Goal: Task Accomplishment & Management: Complete application form

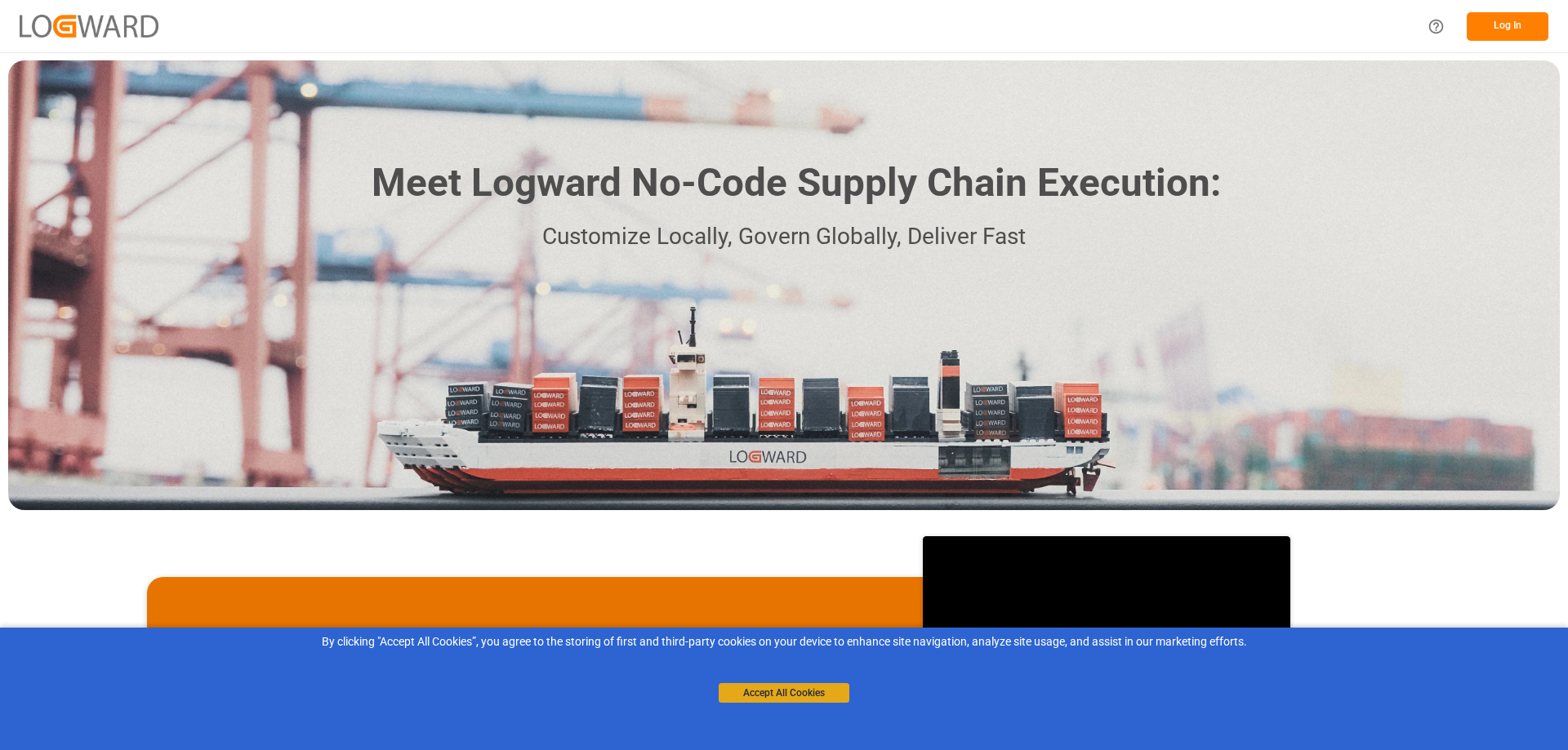
click at [774, 702] on button "Accept All Cookies" at bounding box center [784, 693] width 131 height 19
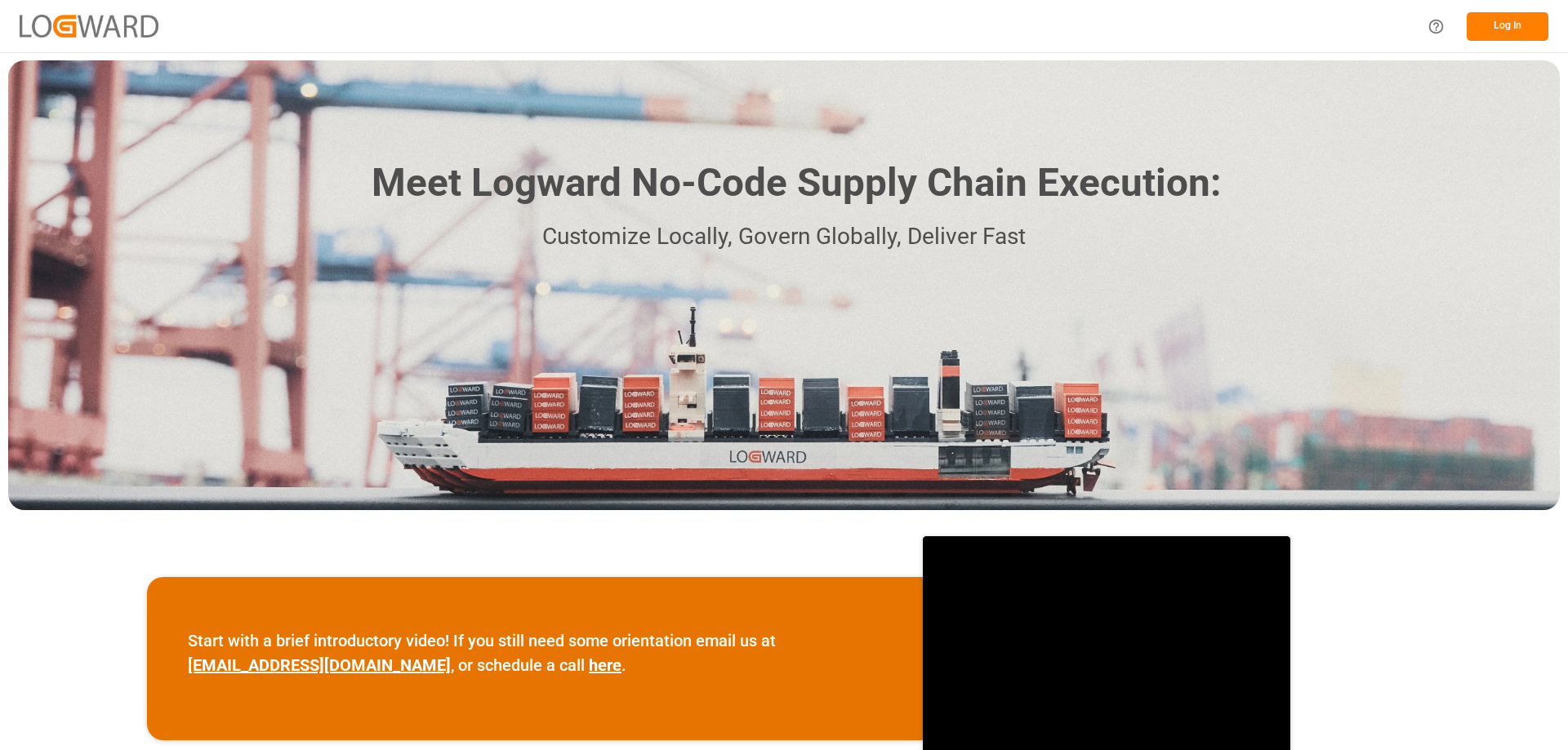
click at [1503, 32] on button "Log In" at bounding box center [1507, 27] width 81 height 29
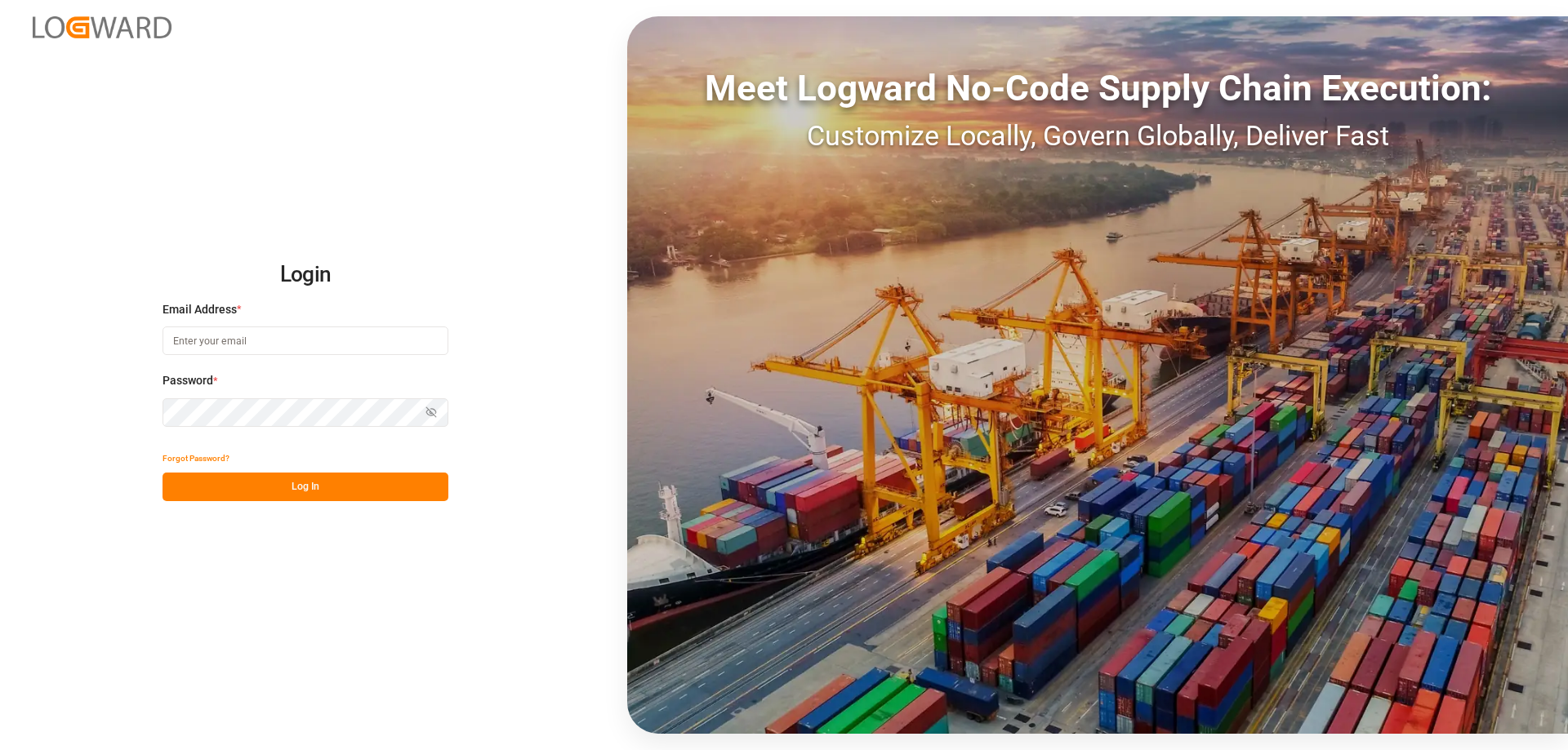
type input "[PERSON_NAME][EMAIL_ADDRESS][PERSON_NAME][DOMAIN_NAME]"
click at [275, 490] on button "Log In" at bounding box center [305, 487] width 286 height 29
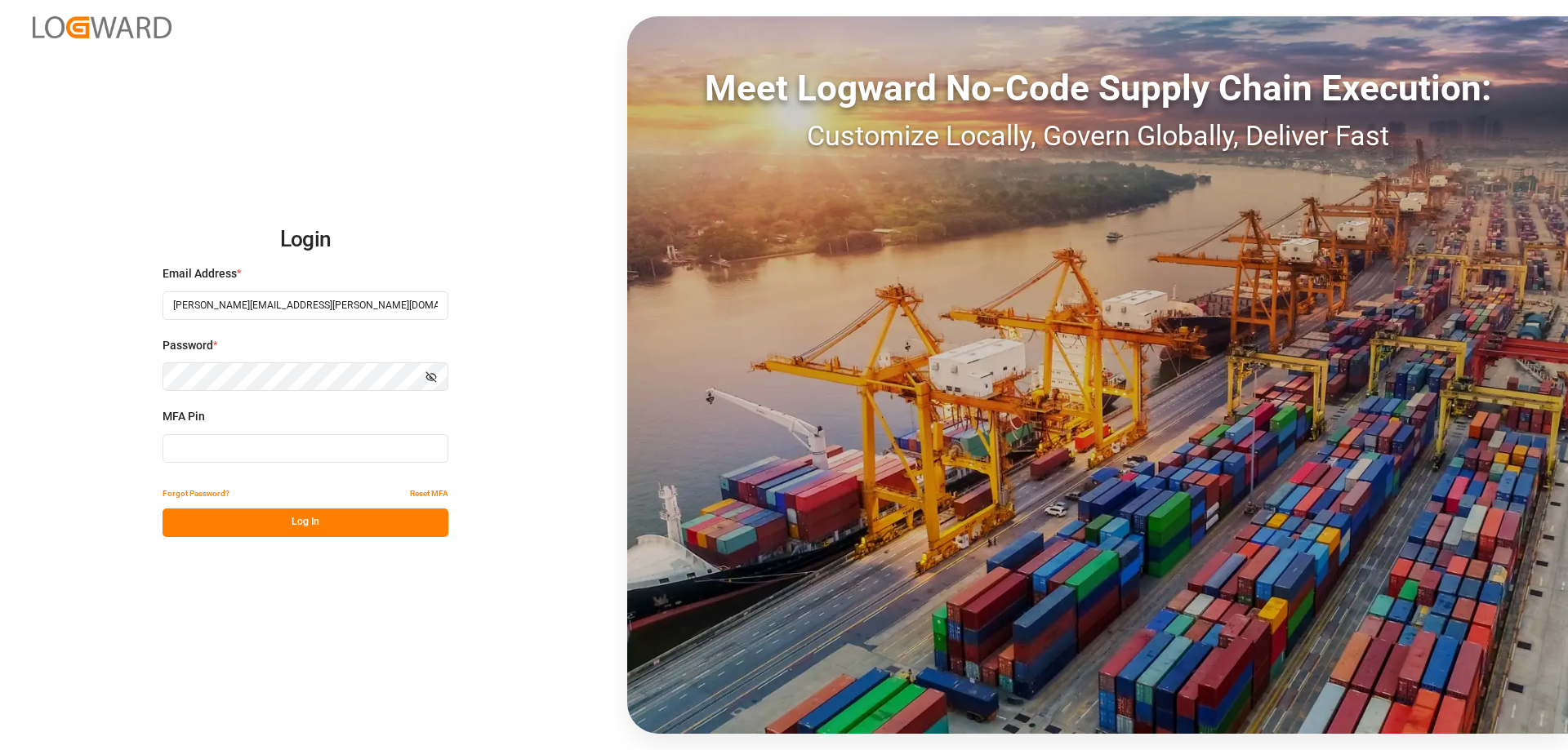
click at [254, 462] on div "MFA Pin" at bounding box center [305, 445] width 286 height 72
click at [253, 452] on input at bounding box center [305, 449] width 286 height 29
type input "416606"
click at [289, 523] on button "Log In" at bounding box center [305, 523] width 286 height 29
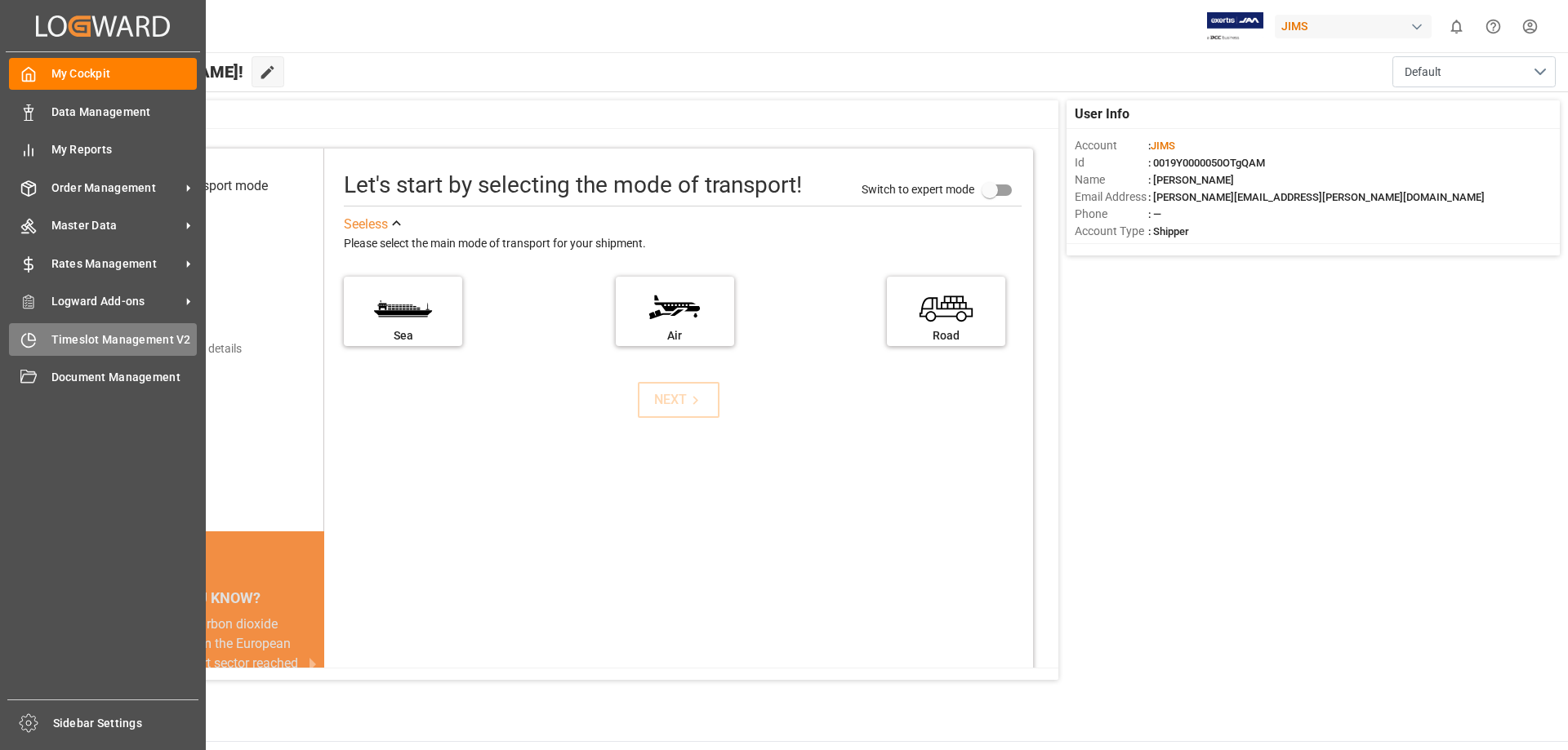
click at [35, 339] on icon at bounding box center [32, 336] width 7 height 7
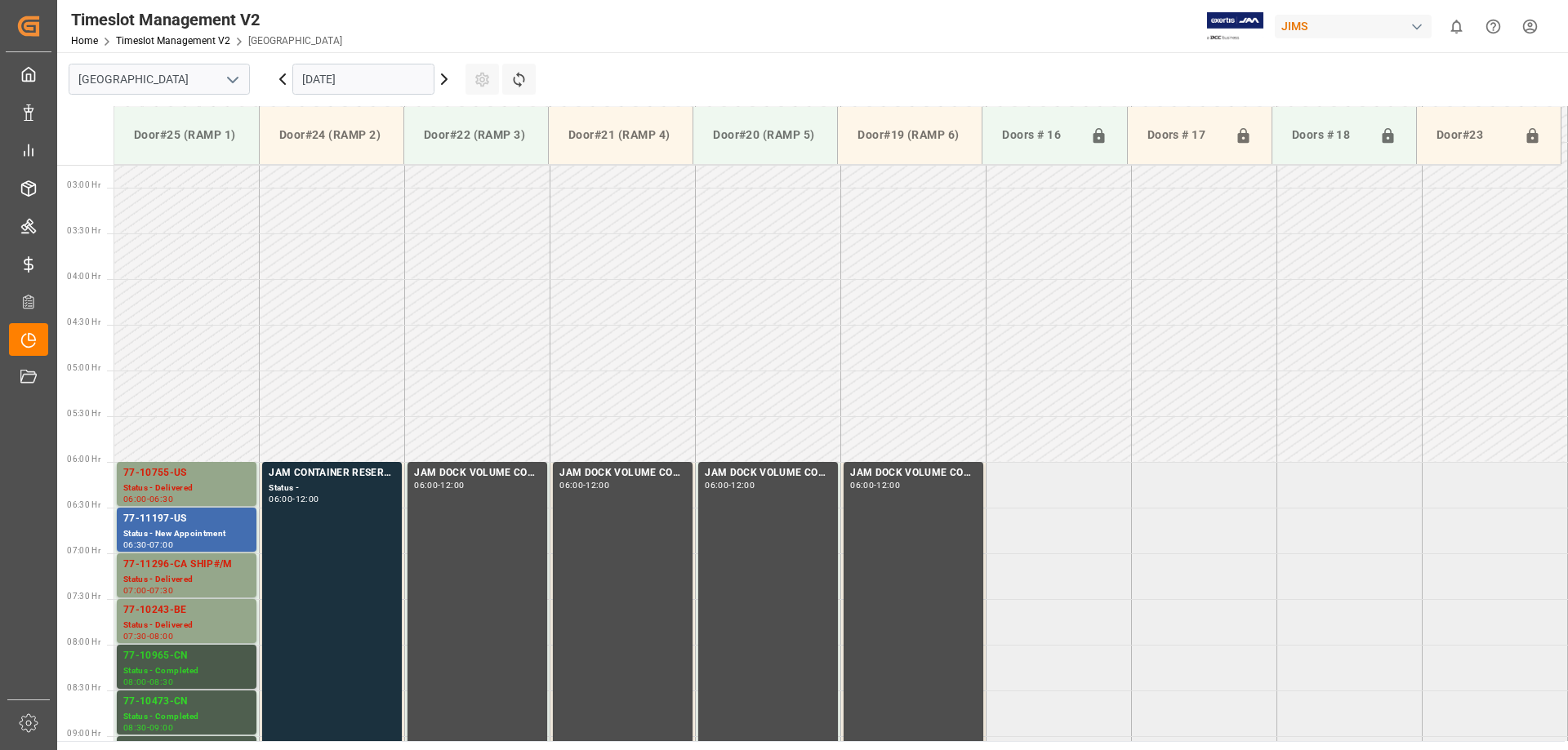
scroll to position [578, 0]
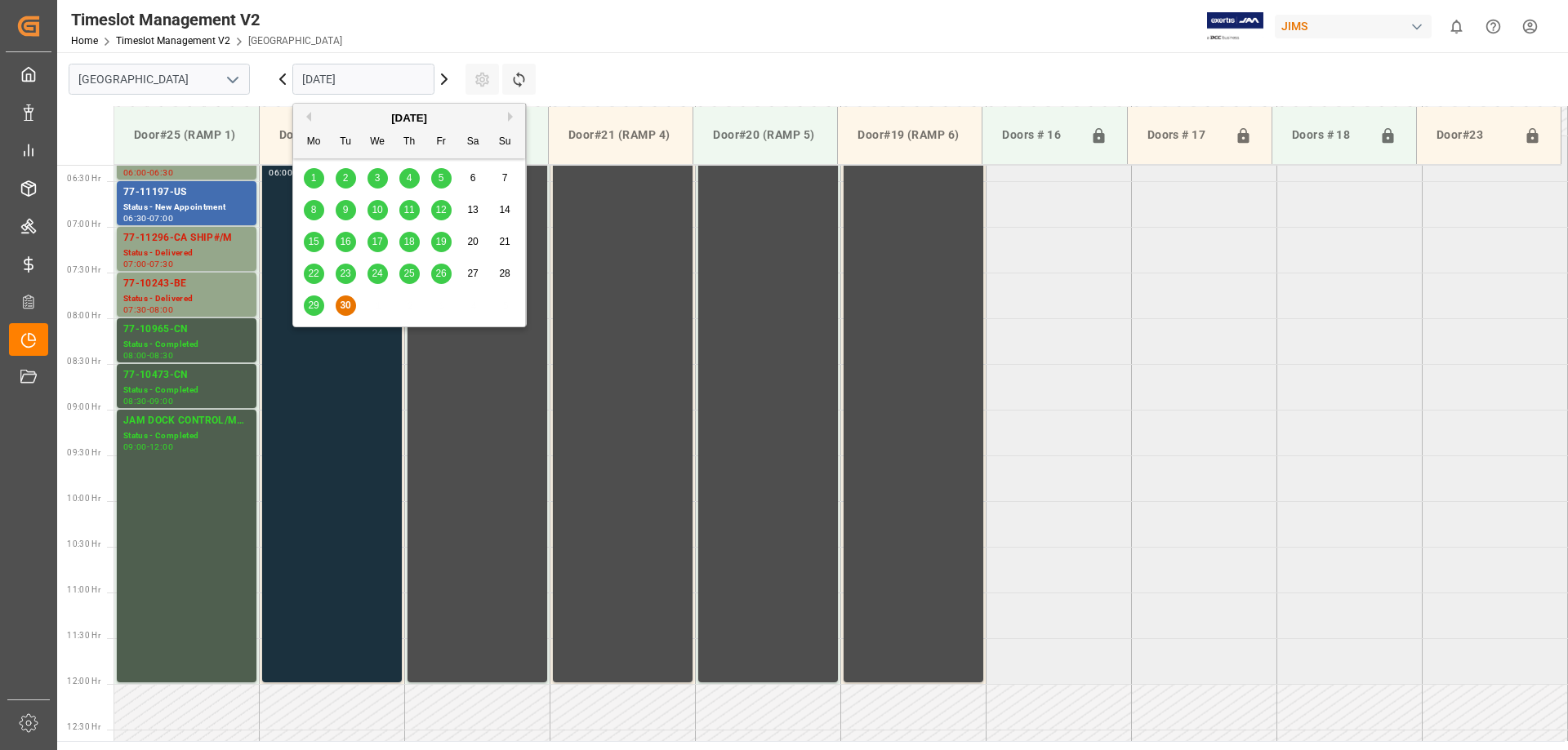
click at [423, 76] on input "[DATE]" at bounding box center [362, 79] width 142 height 31
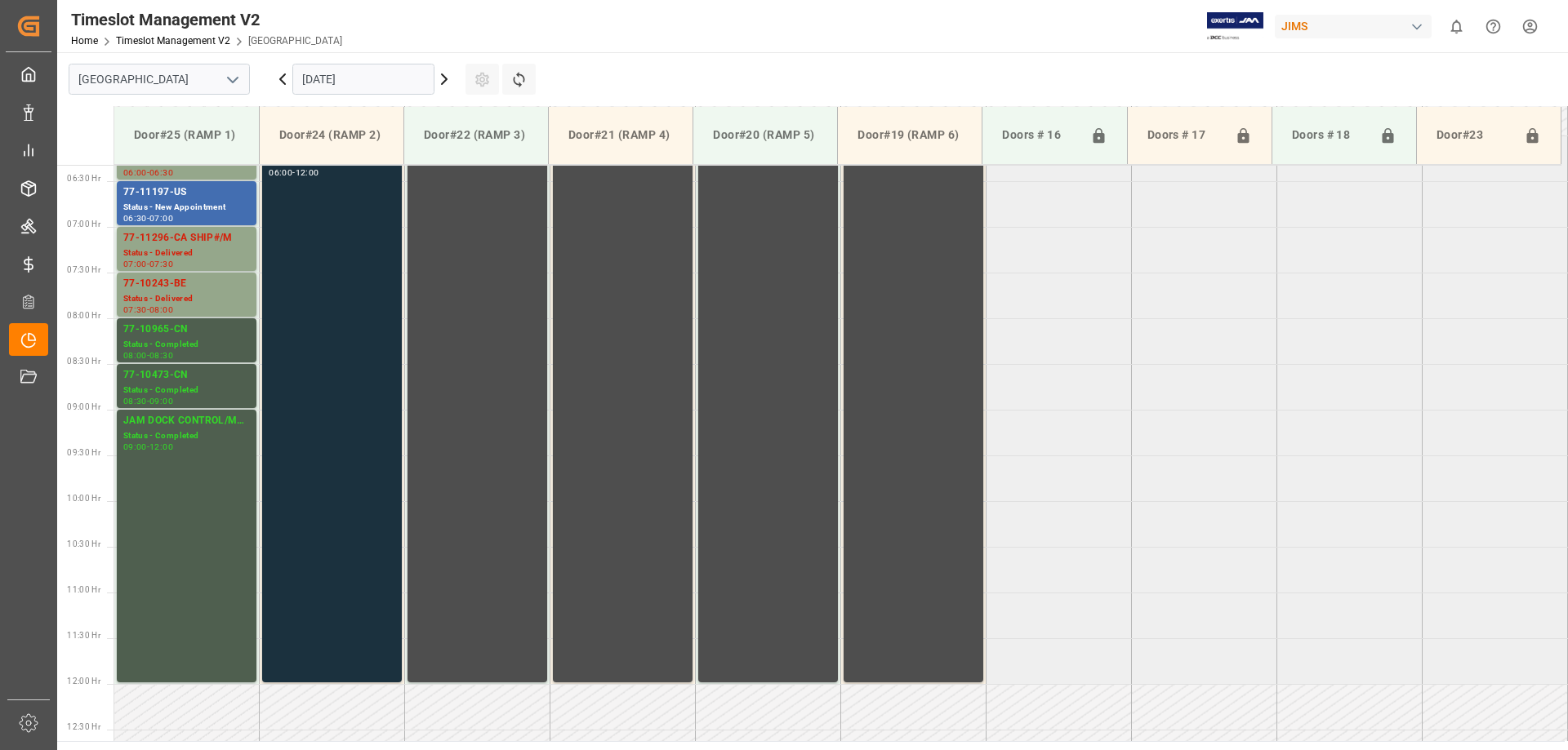
click at [446, 82] on icon at bounding box center [444, 79] width 19 height 19
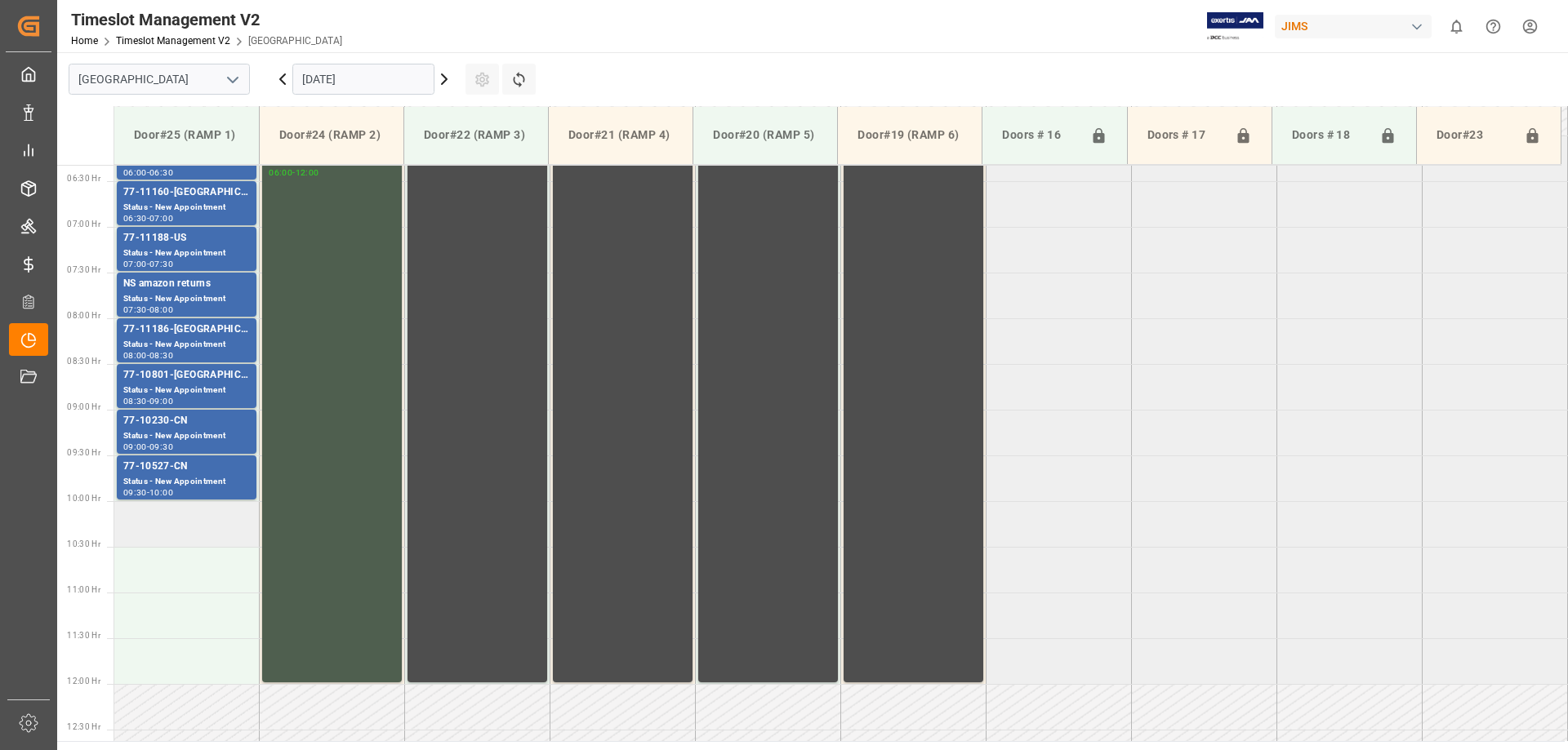
click at [168, 523] on td at bounding box center [186, 524] width 145 height 46
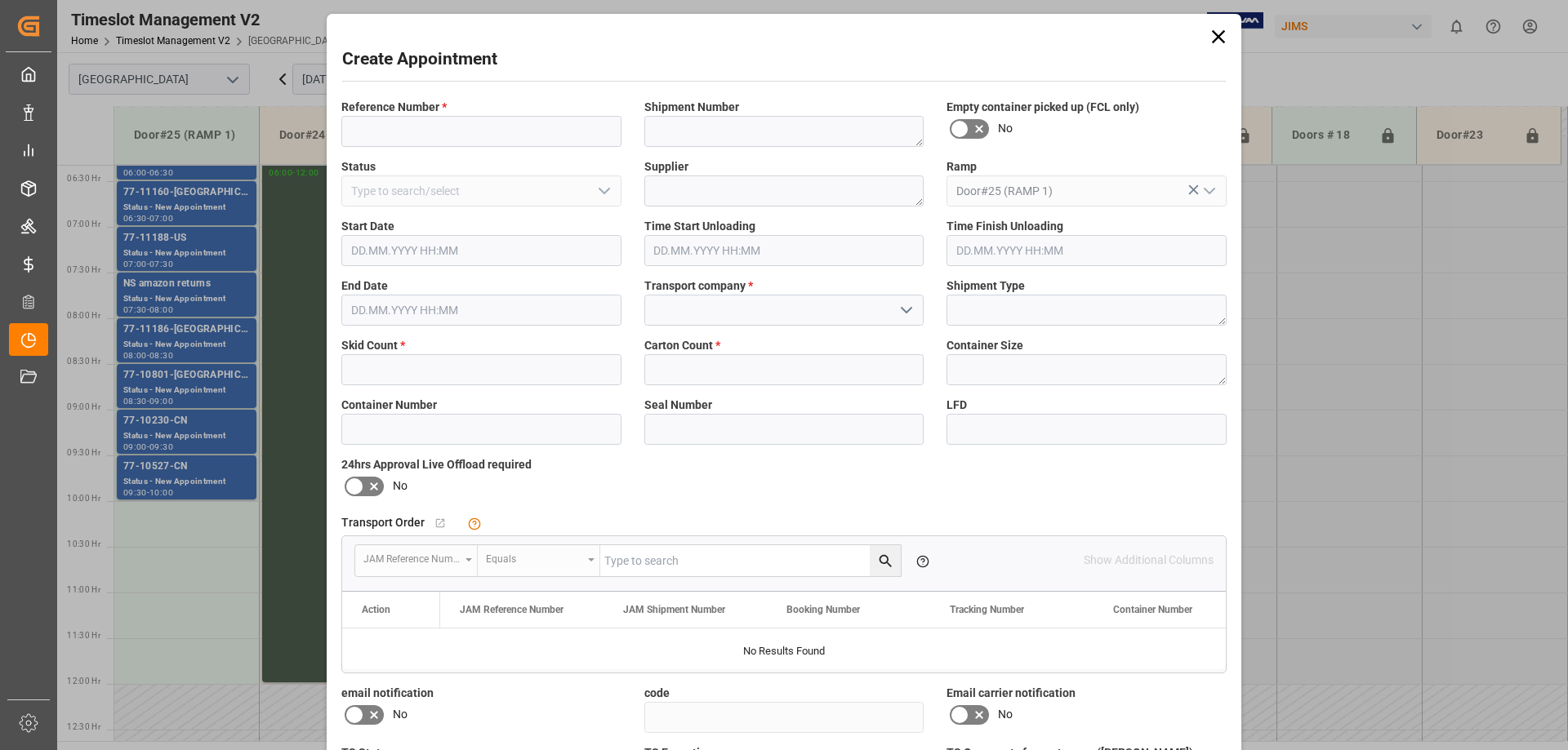
type input "[DATE] 10:00"
type input "[DATE] 10:30"
click at [440, 138] on input at bounding box center [482, 131] width 280 height 31
type input "77-11095-RO"
click at [451, 363] on input "text" at bounding box center [482, 369] width 280 height 31
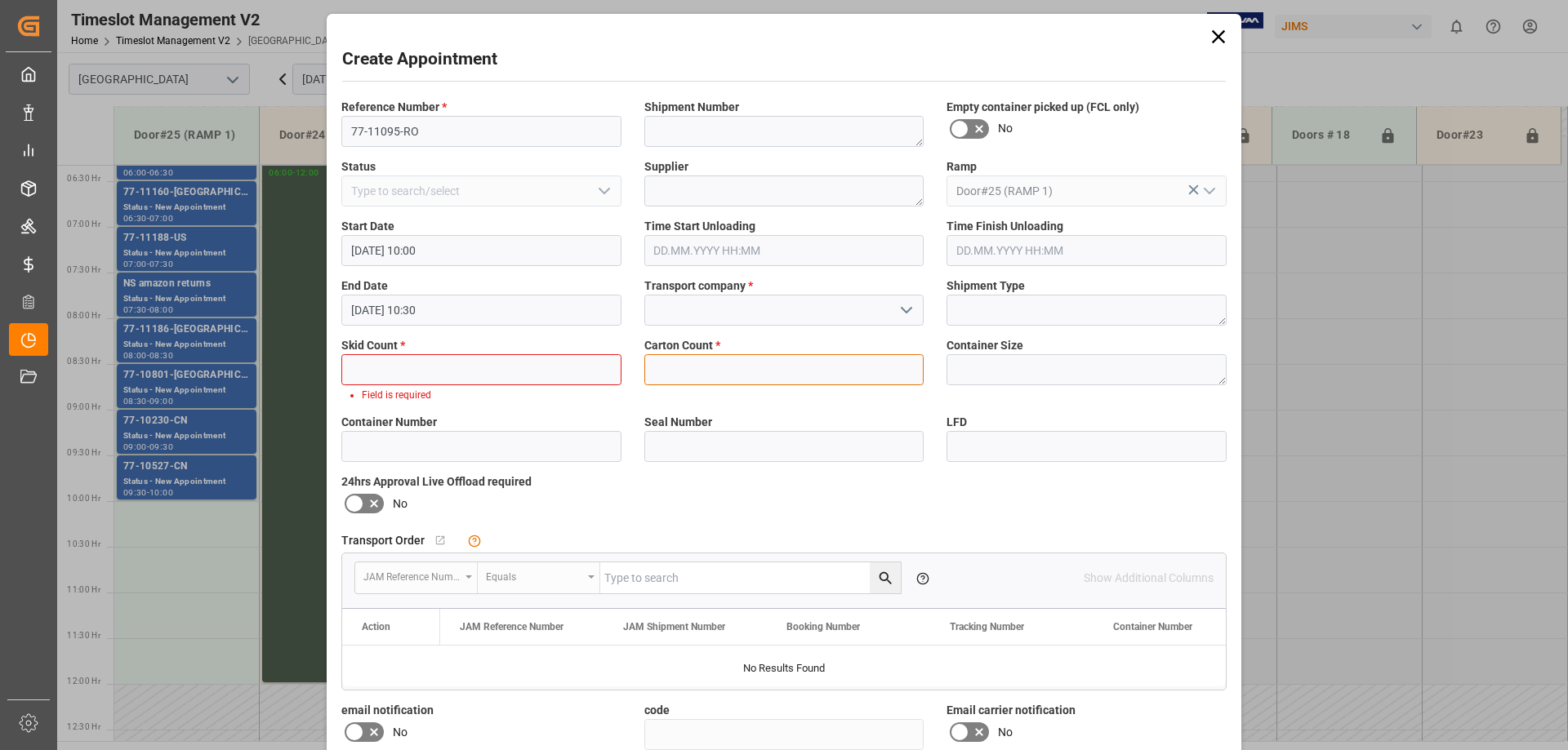
click at [648, 368] on input "text" at bounding box center [784, 369] width 280 height 31
type input "39"
click at [535, 369] on input "text" at bounding box center [482, 369] width 280 height 31
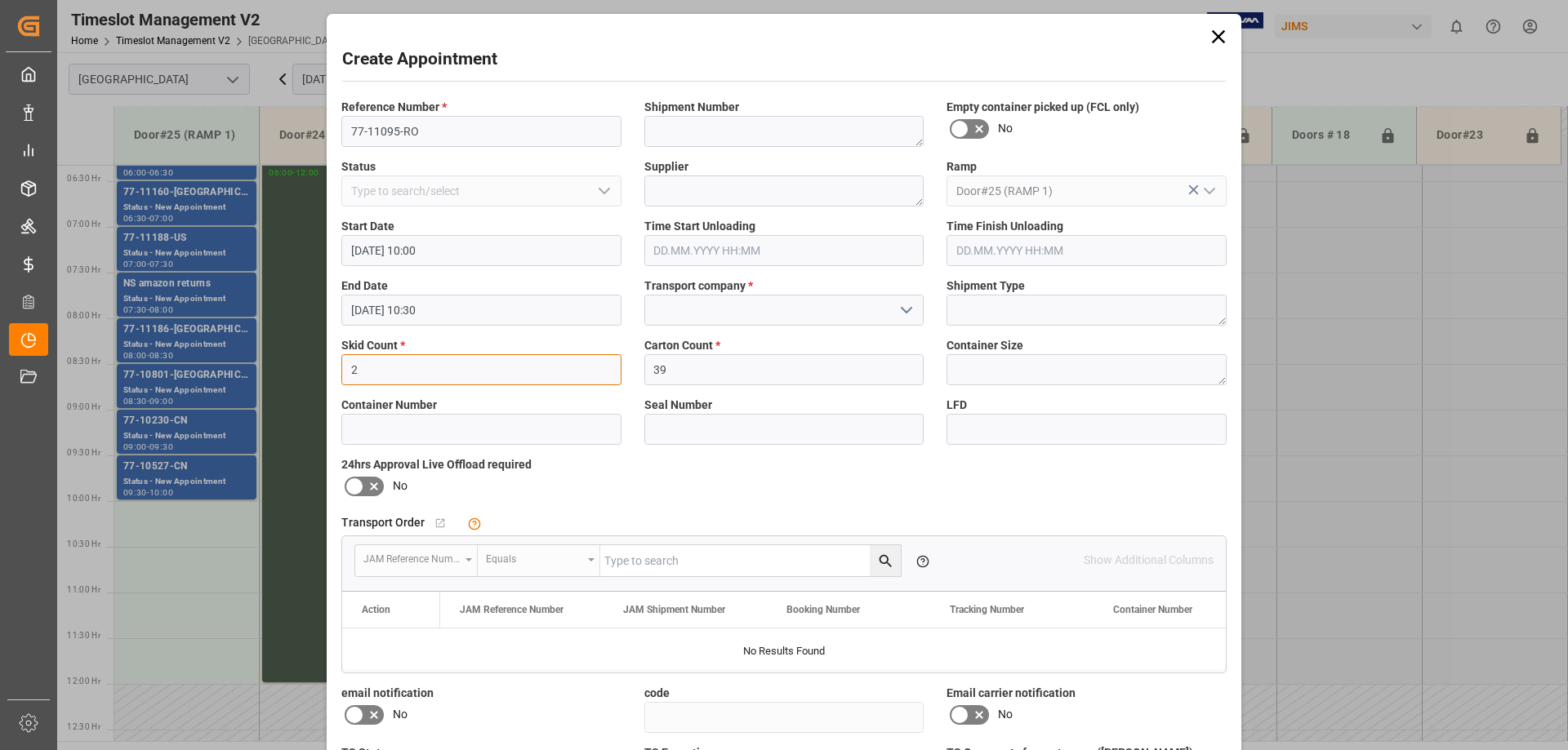
type input "2"
click at [766, 316] on input at bounding box center [784, 310] width 280 height 31
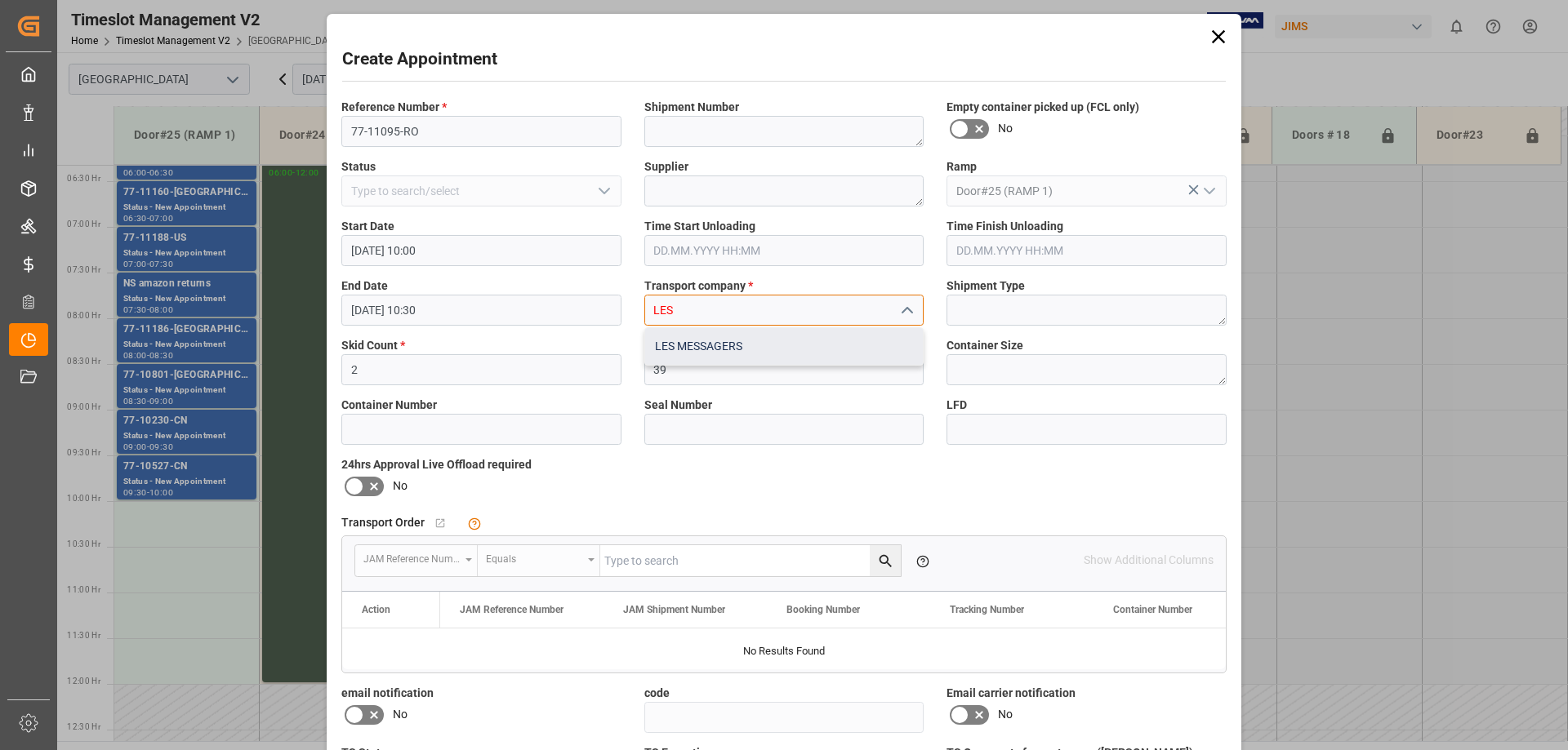
click at [727, 348] on div "LES MESSAGERS" at bounding box center [784, 346] width 279 height 37
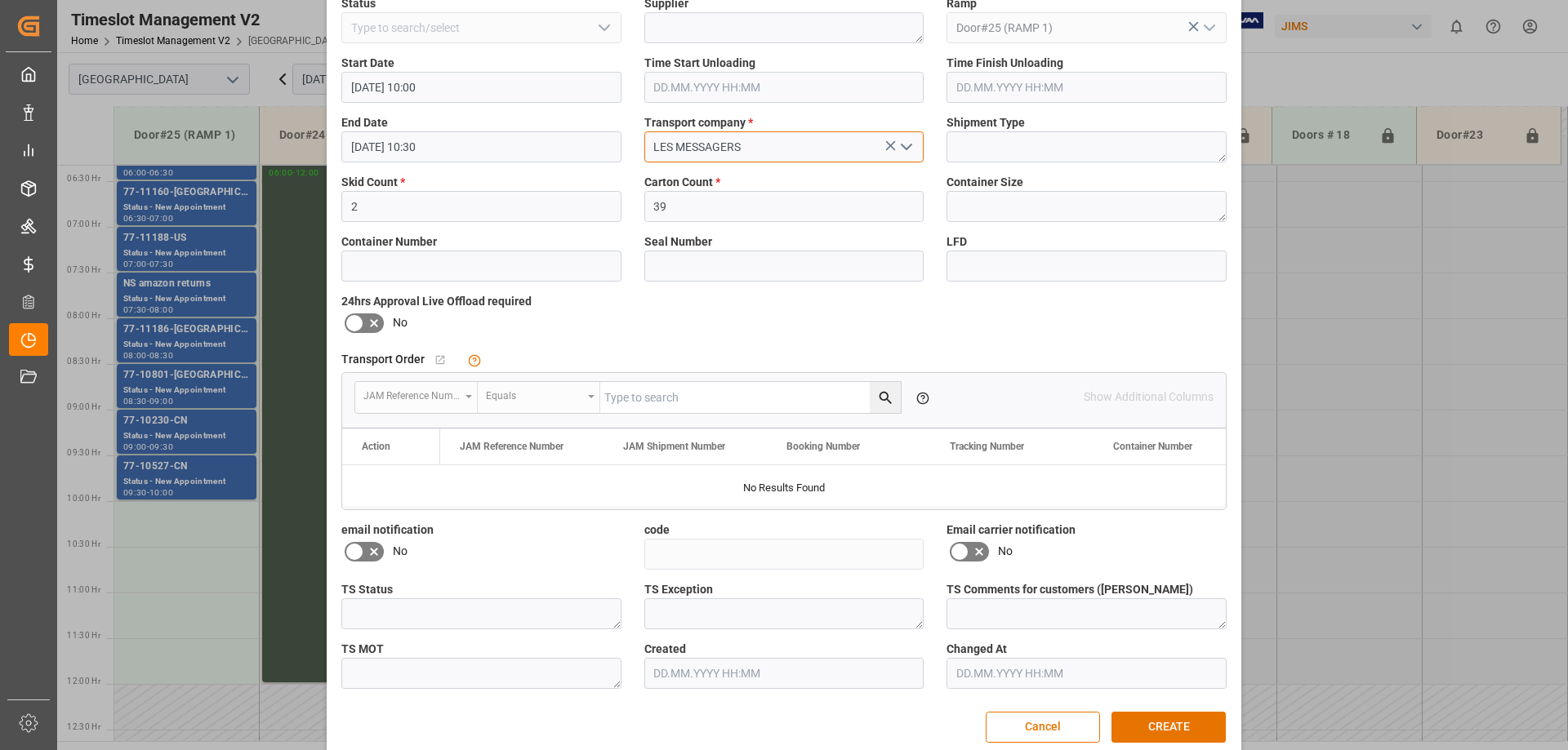
scroll to position [185, 0]
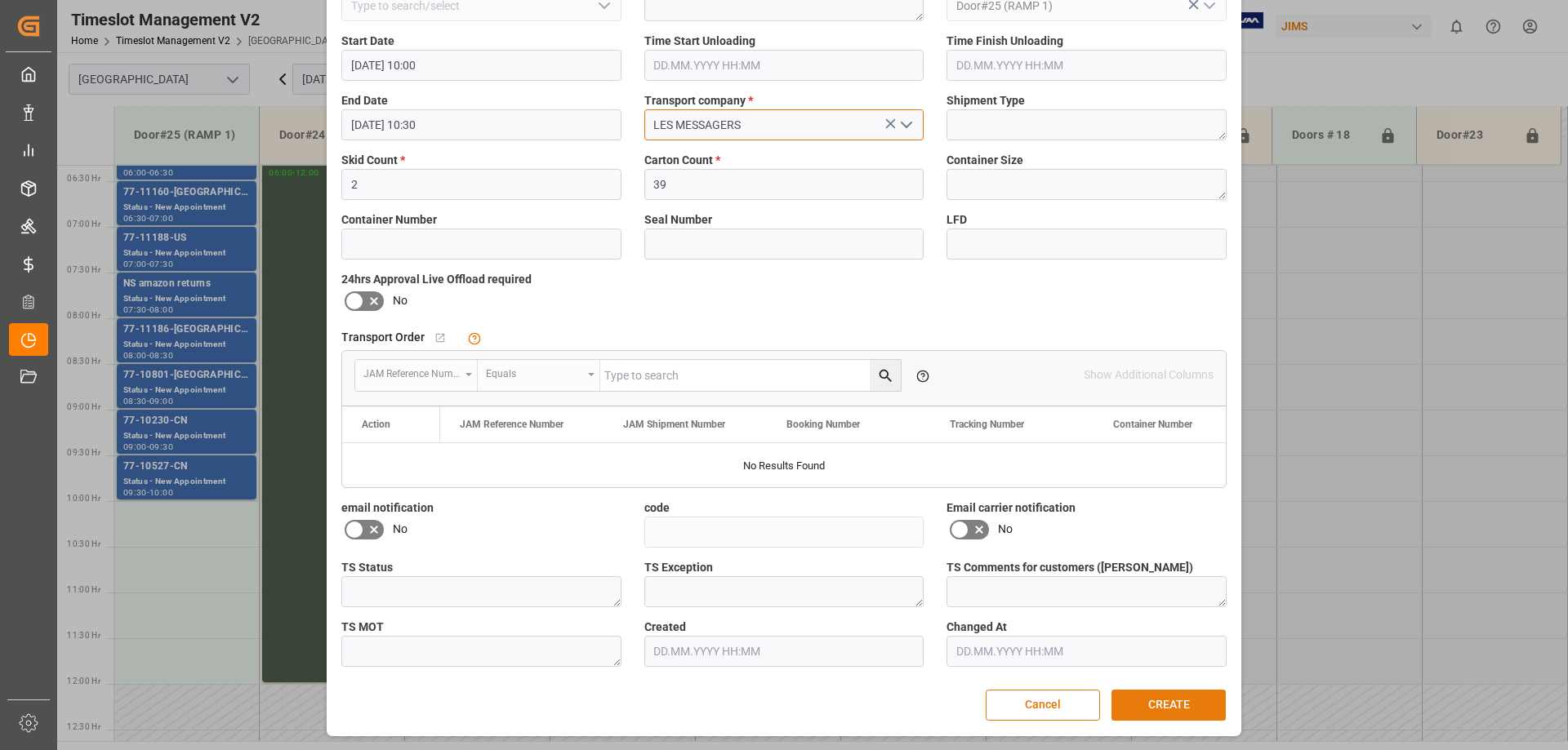
type input "LES MESSAGERS"
click at [1158, 695] on button "CREATE" at bounding box center [1169, 705] width 114 height 31
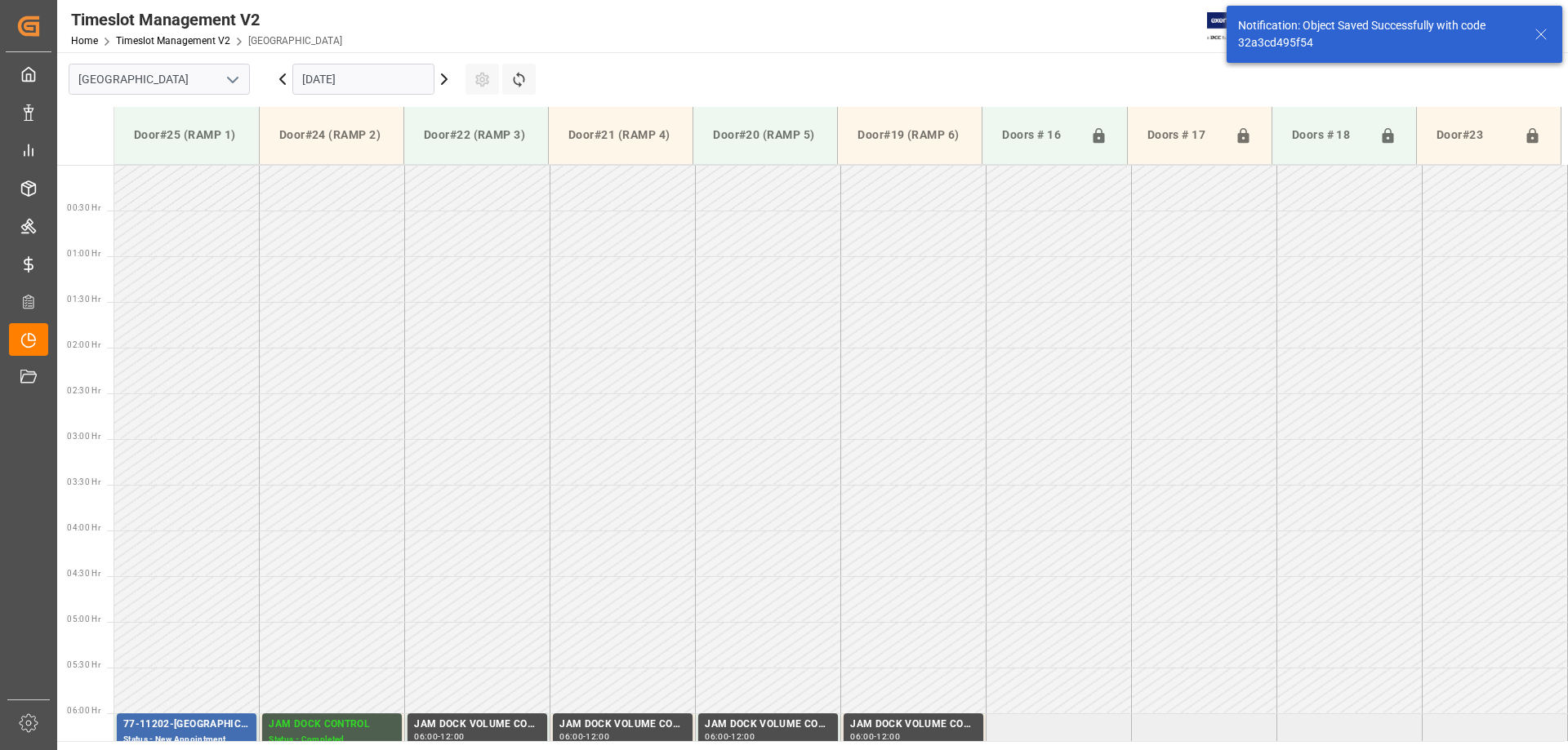
scroll to position [813, 0]
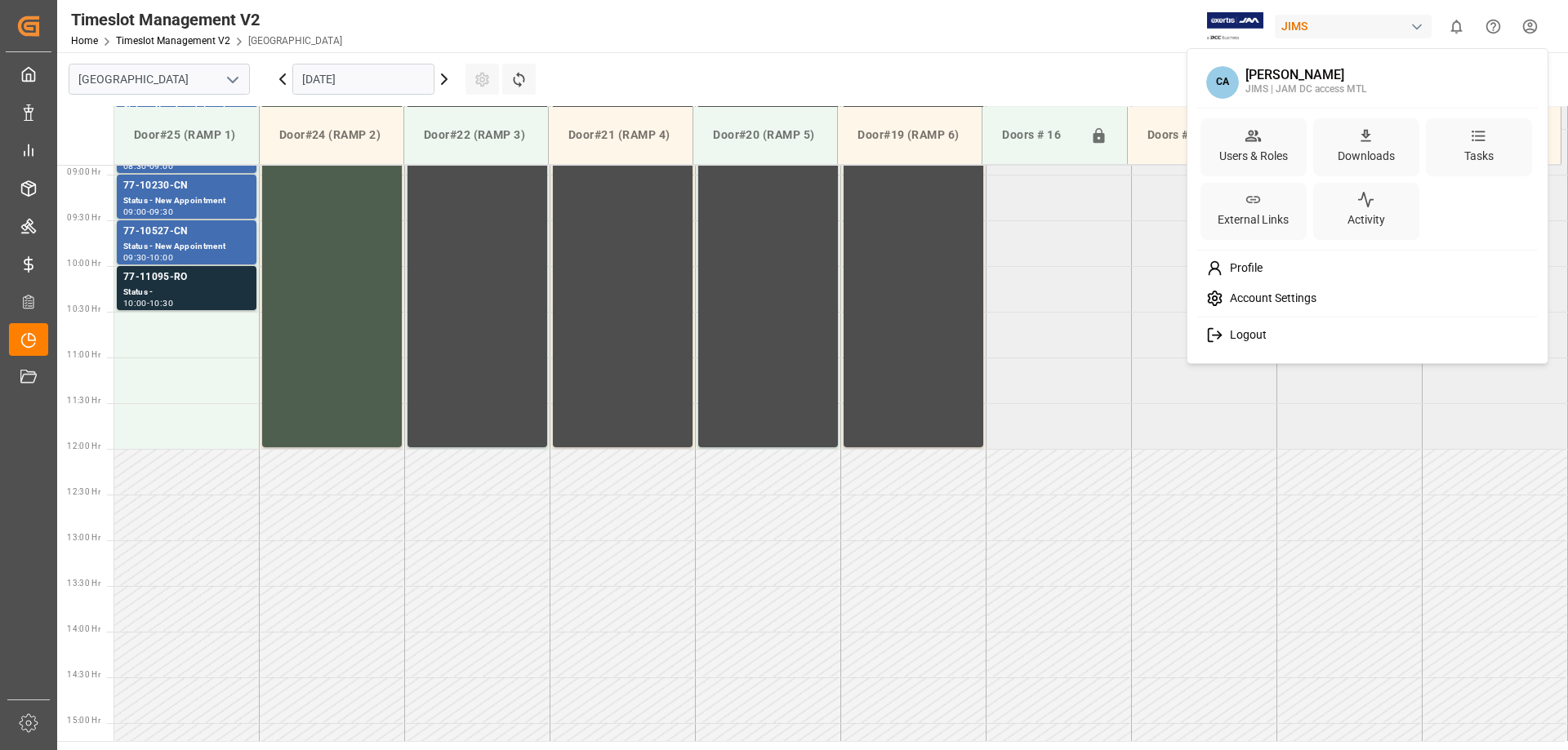
click at [1526, 30] on html "Created by potrace 1.15, written by [PERSON_NAME] [DATE]-[DATE] Created by potr…" at bounding box center [784, 375] width 1568 height 750
click at [1246, 336] on span "Logout" at bounding box center [1245, 336] width 44 height 15
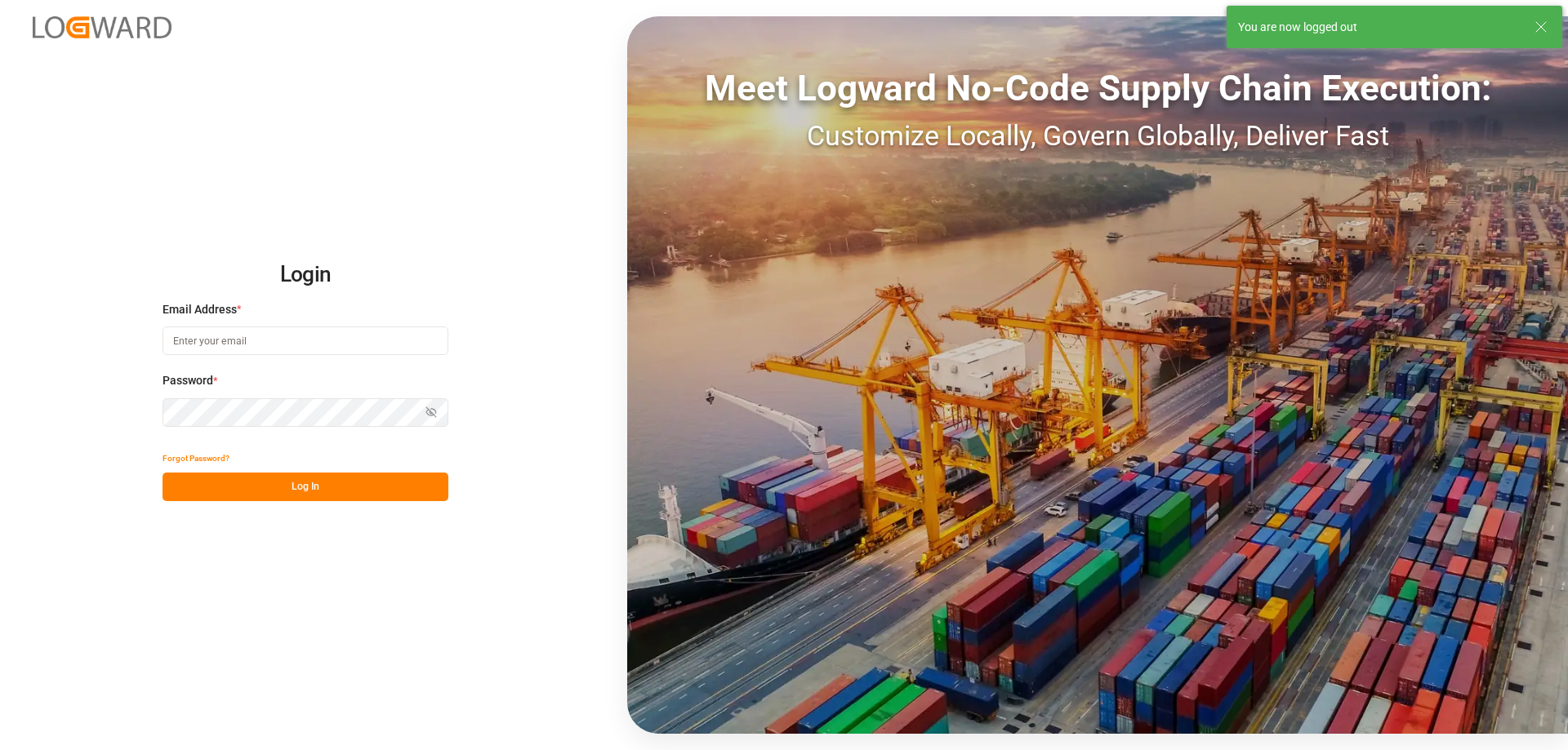
type input "[PERSON_NAME][EMAIL_ADDRESS][PERSON_NAME][DOMAIN_NAME]"
